Goal: Information Seeking & Learning: Find specific fact

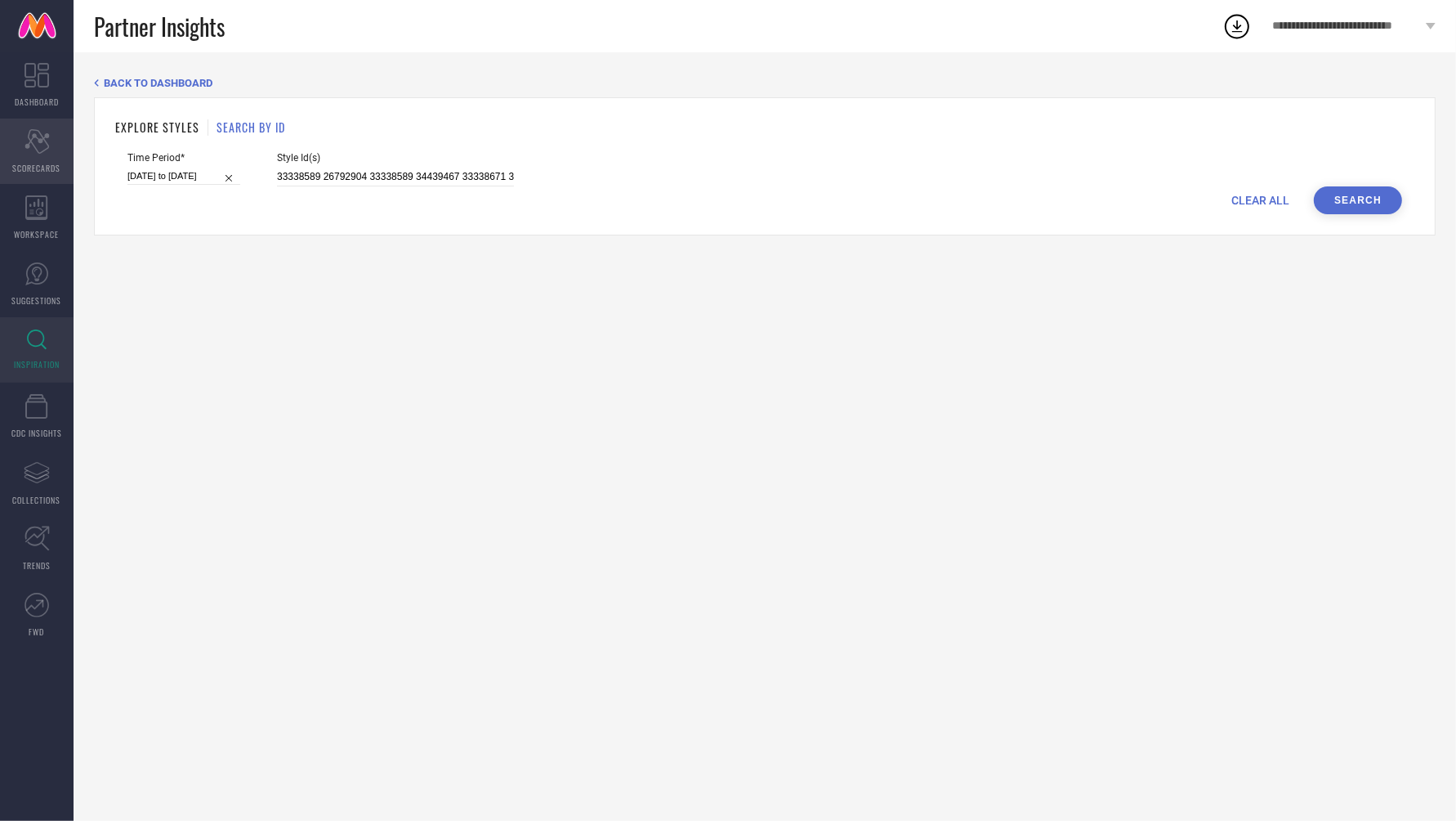
drag, startPoint x: 492, startPoint y: 176, endPoint x: 0, endPoint y: 130, distance: 494.1
click at [0, 130] on div "DASHBOARD Scorecard SCORECARDS WORKSPACE SUGGESTIONS INSPIRATION CDC INSIGHTS A…" at bounding box center [728, 436] width 1456 height 768
type input "33338589 26792904 33338589 34439467 33338671 33338564 33338620 33338658 3443948…"
click at [486, 173] on input "33338589 26792904 33338589 34439467 33338671 33338564 33338620 33338658 3443948…" at bounding box center [395, 177] width 237 height 18
click at [1325, 190] on button "Search" at bounding box center [1357, 199] width 88 height 28
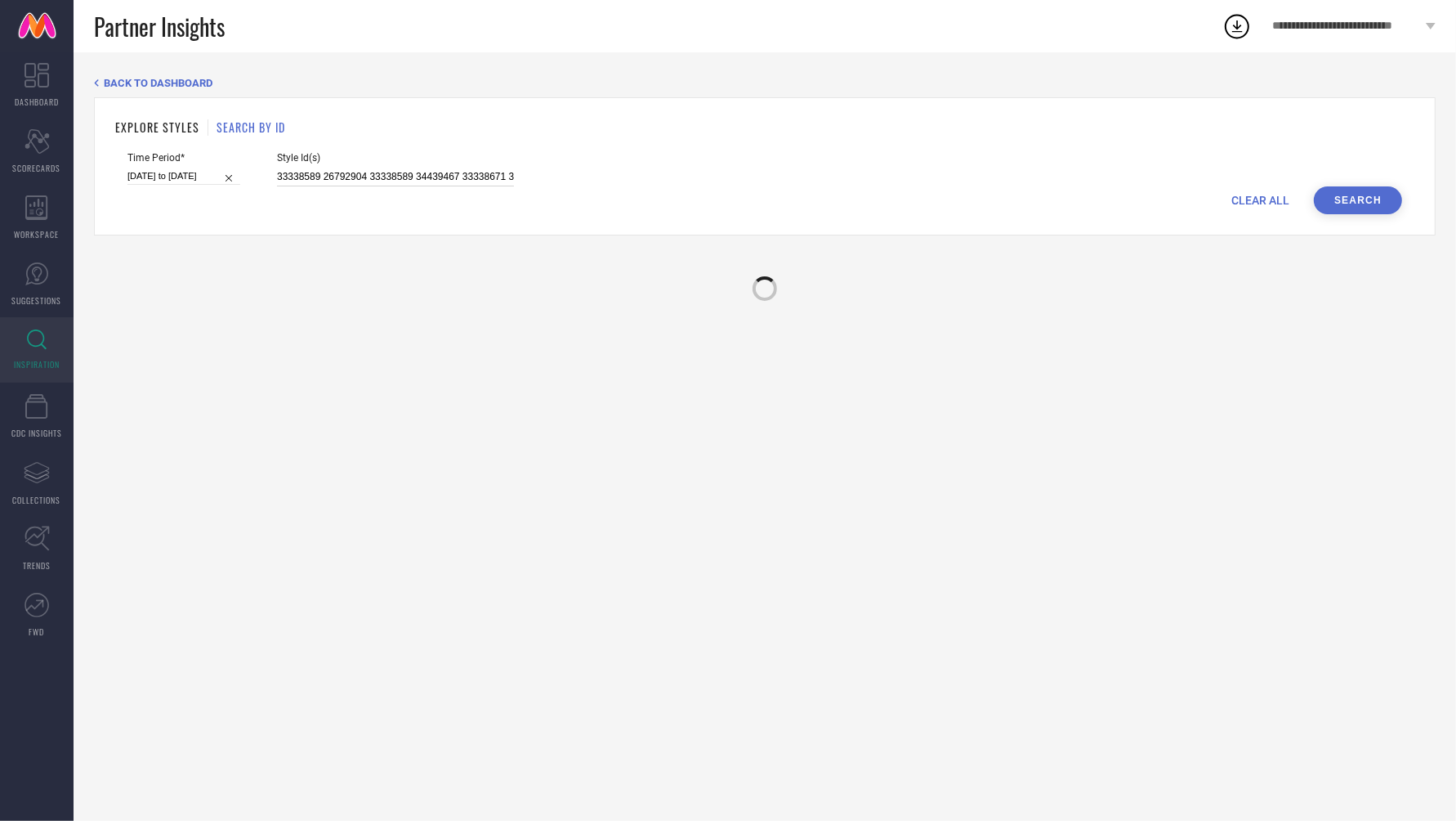
click at [277, 176] on input "33338589 26792904 33338589 34439467 33338671 33338564 33338620 33338658 3443948…" at bounding box center [395, 177] width 237 height 18
drag, startPoint x: 258, startPoint y: 176, endPoint x: 749, endPoint y: 220, distance: 493.0
click at [749, 220] on div "EXPLORE STYLES SEARCH BY ID Time Period* [DATE] to [DATE] Style Id(s) 33338589 …" at bounding box center [764, 166] width 1341 height 138
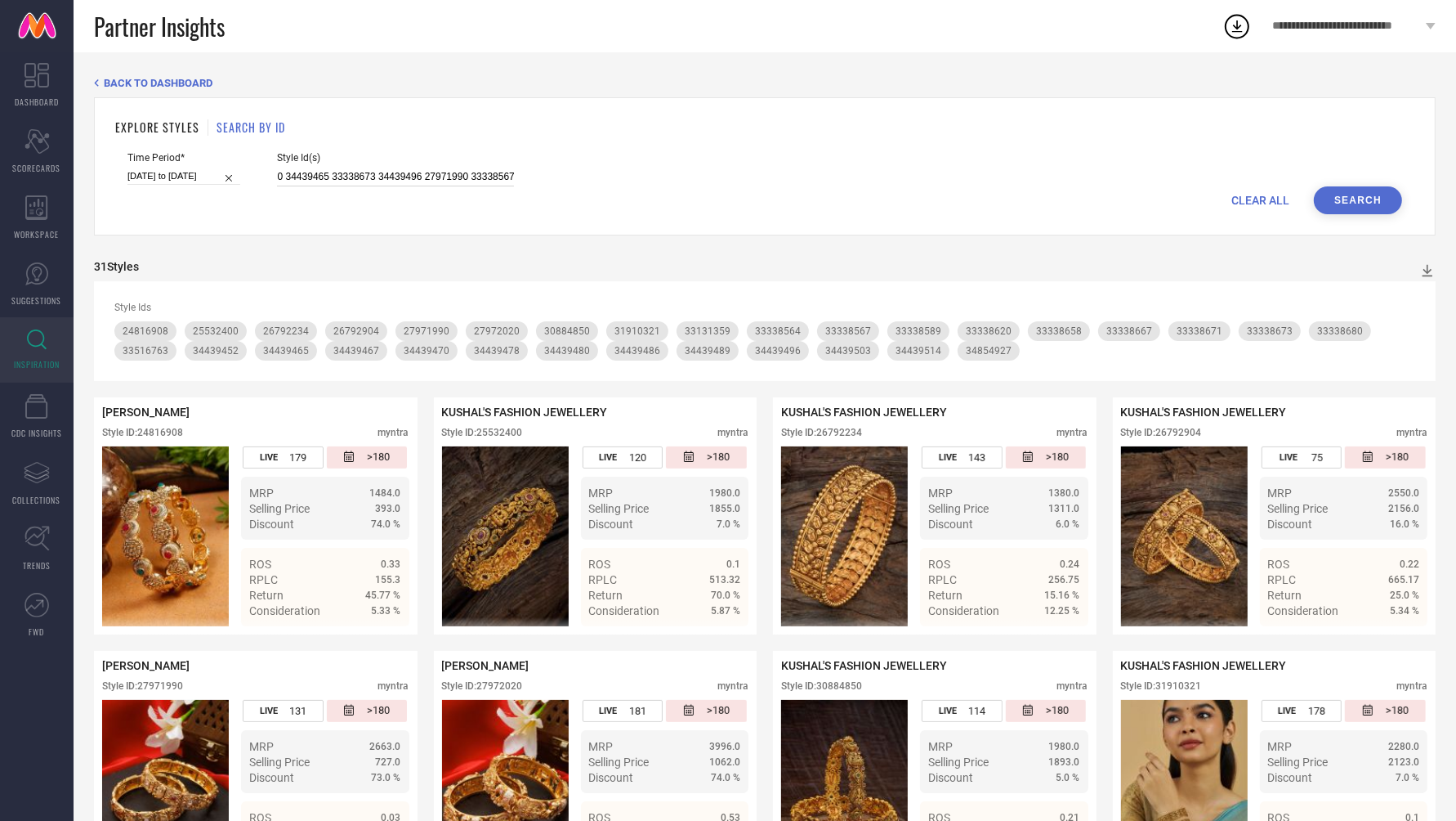
scroll to position [0, 0]
paste input "35207348 35207346 35207349 34952846 34933470 34870740 34952852 34933468 3496883…"
drag, startPoint x: 493, startPoint y: 173, endPoint x: 230, endPoint y: 157, distance: 263.5
click at [230, 157] on div "Time Period* [DATE] to [DATE] Style Id(s) 35207348 35207346 35207349 34952846 3…" at bounding box center [764, 168] width 1274 height 34
type input "35207348 35207346 35207349 34952846 34933470 34870740 34952852 34933468 3496883…"
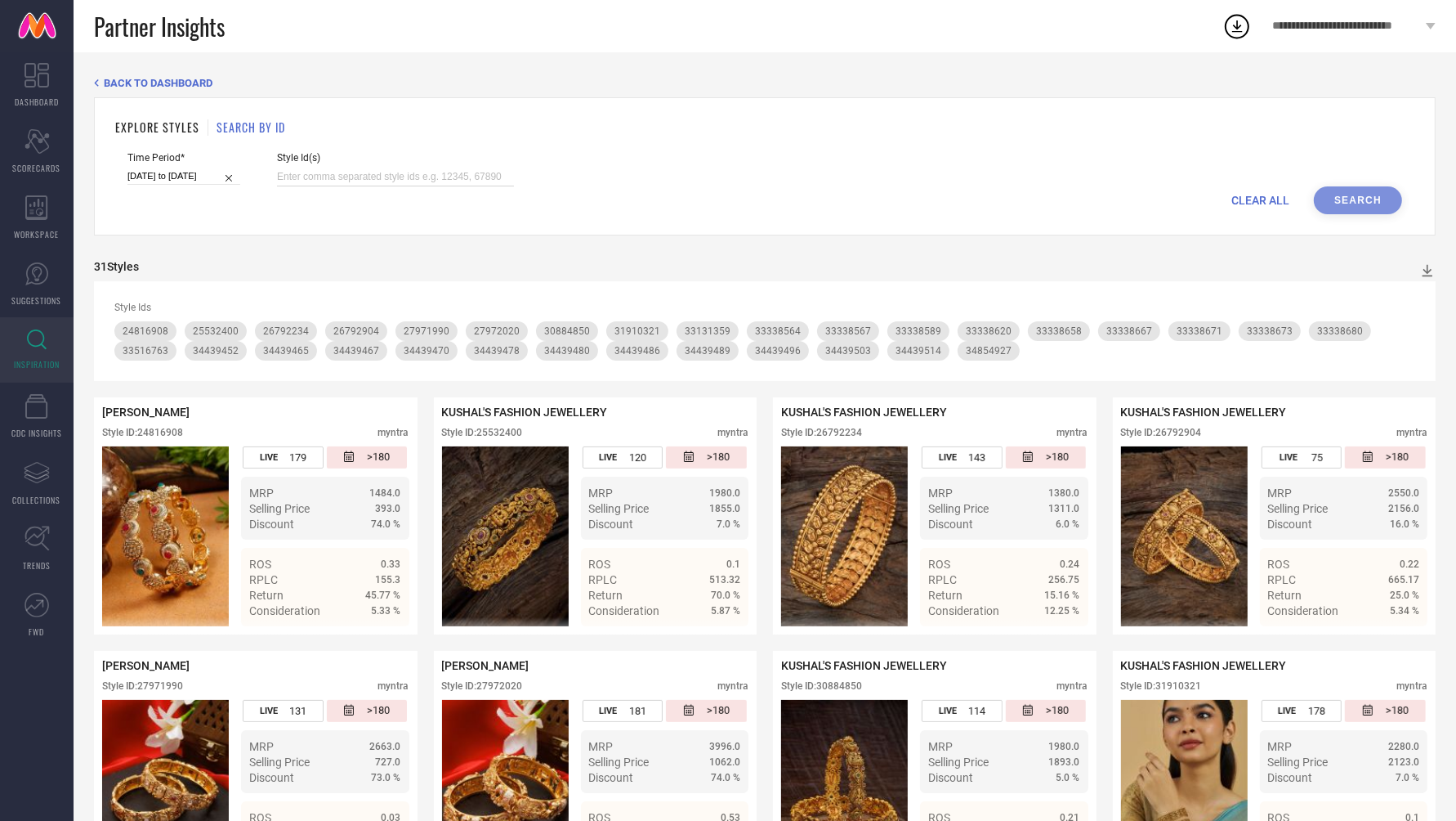
paste input "35207348 35207346 35207349 34952846 34933470 34870740 34952852 34933468 3496883…"
type input "35207348 35207346 35207349 34952846 34933470 34870740 34952852 34933468 3496883…"
drag, startPoint x: 493, startPoint y: 176, endPoint x: 257, endPoint y: 177, distance: 236.0
click at [257, 177] on div "Time Period* [DATE] to [DATE] Style Id(s) 35207348 35207346 35207349 34952846 3…" at bounding box center [764, 168] width 1274 height 34
click at [1378, 204] on button "Search" at bounding box center [1357, 199] width 88 height 28
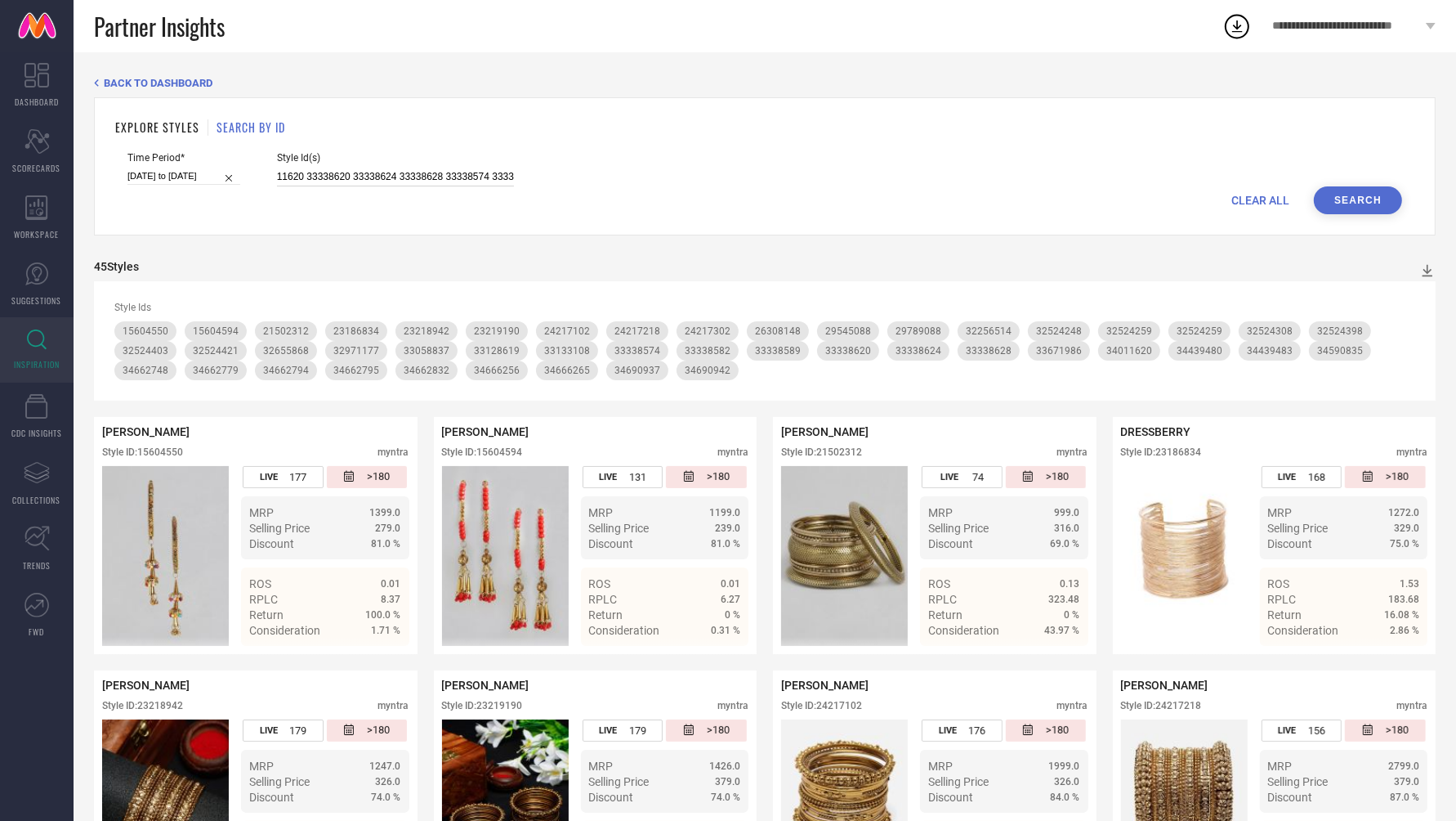
scroll to position [0, 2353]
drag, startPoint x: 259, startPoint y: 177, endPoint x: 938, endPoint y: 205, distance: 679.6
click at [938, 205] on form "Time Period* [DATE] to [DATE] Style Id(s) 35207348 35207346 35207349 34952846 3…" at bounding box center [764, 183] width 1299 height 62
paste input "33011934 34427491 34152661 28501448 33415965 23077204 34305721 22872380 3292339…"
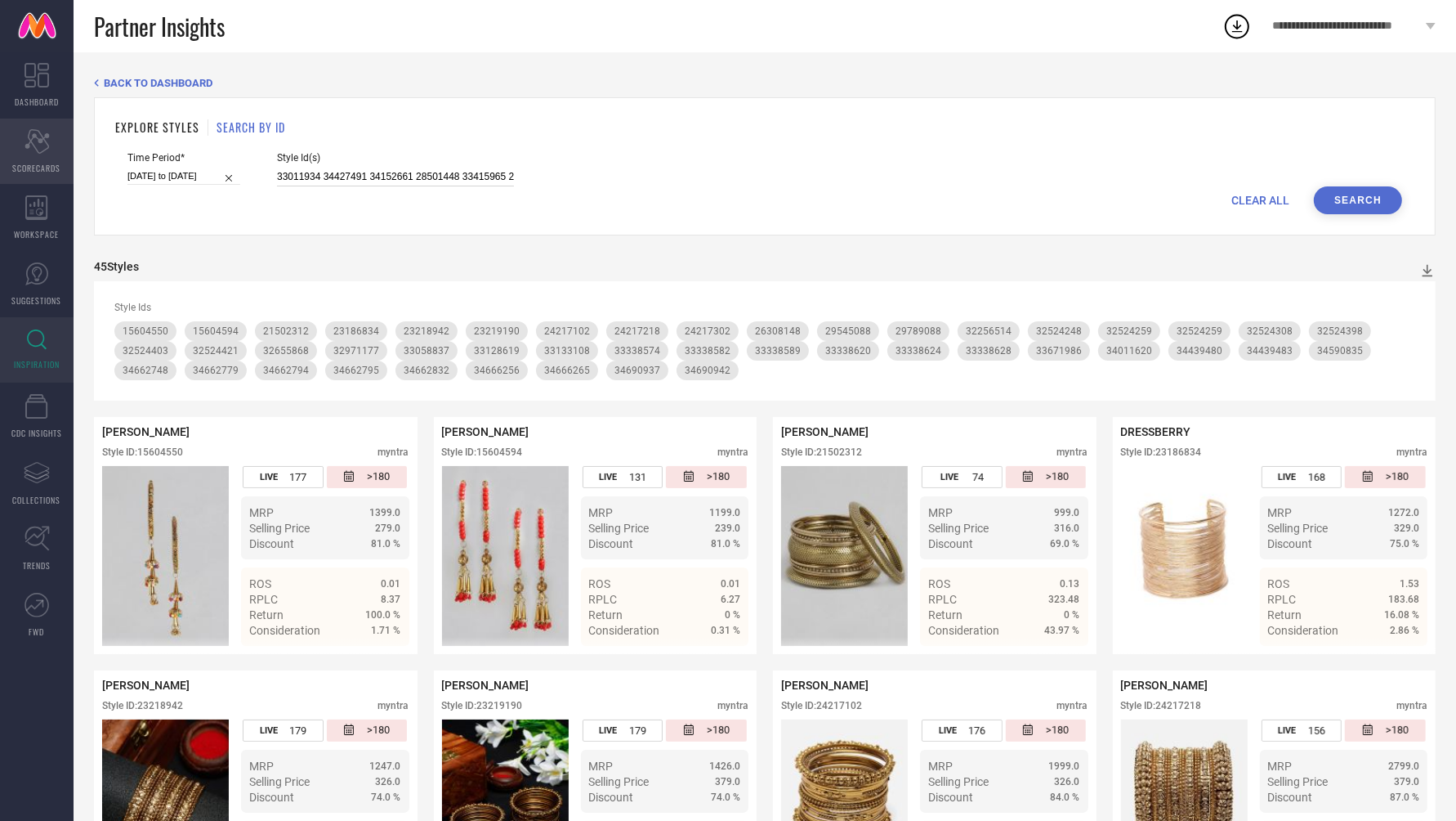
drag, startPoint x: 494, startPoint y: 177, endPoint x: 57, endPoint y: 166, distance: 437.1
type input "33011934 34427491 34152661 28501448 33415965 23077204 34305721 22872380 3292339…"
click at [1361, 200] on button "Search" at bounding box center [1357, 199] width 88 height 28
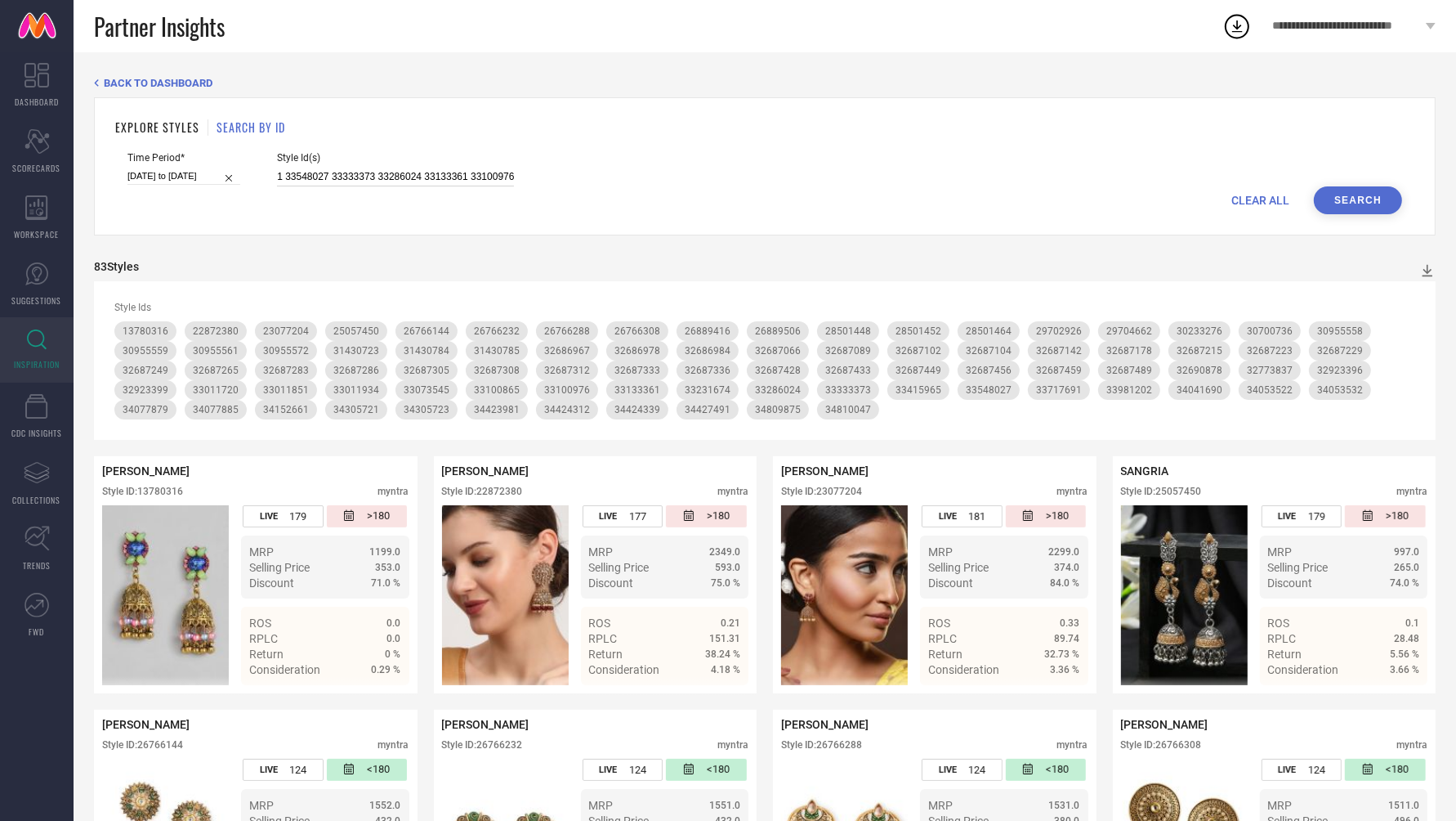
scroll to position [0, 4158]
drag, startPoint x: 260, startPoint y: 177, endPoint x: 712, endPoint y: 204, distance: 452.8
click at [712, 204] on form "Time Period* [DATE] to [DATE] Style Id(s) 33011934 34427491 34152661 28501448 3…" at bounding box center [764, 183] width 1299 height 62
paste input "34009230 28501426 30780510 33133507 34012262 33981190 36274343 36274327 3597251…"
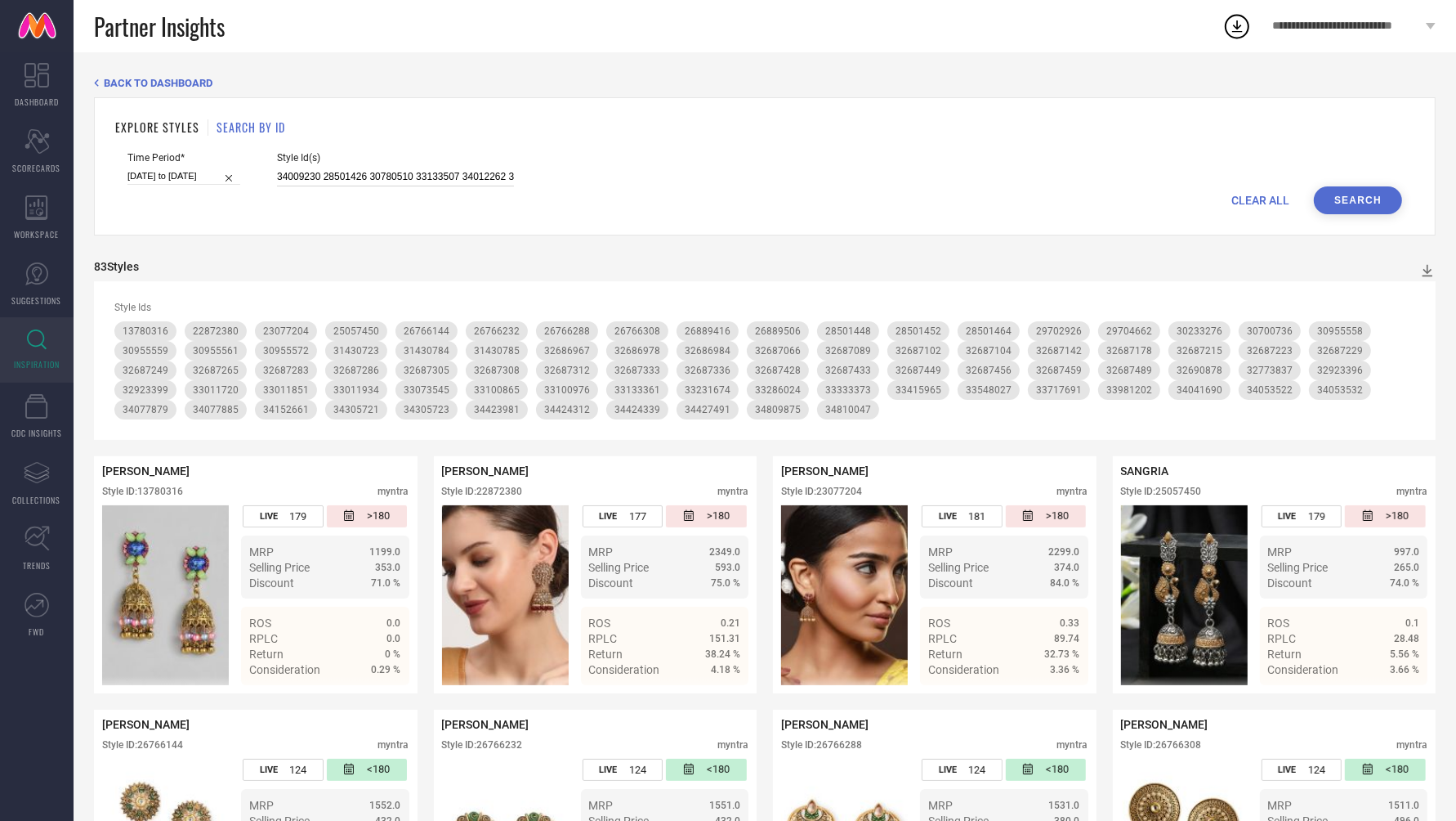
drag, startPoint x: 493, startPoint y: 177, endPoint x: 110, endPoint y: 117, distance: 387.7
click at [110, 117] on div "EXPLORE STYLES SEARCH BY ID Time Period* [DATE] to [DATE] Style Id(s) 34009230 …" at bounding box center [764, 166] width 1341 height 138
type input "34009230 28501426 30780510 33133507 34012262 33981190 36274343 36274327 3597251…"
